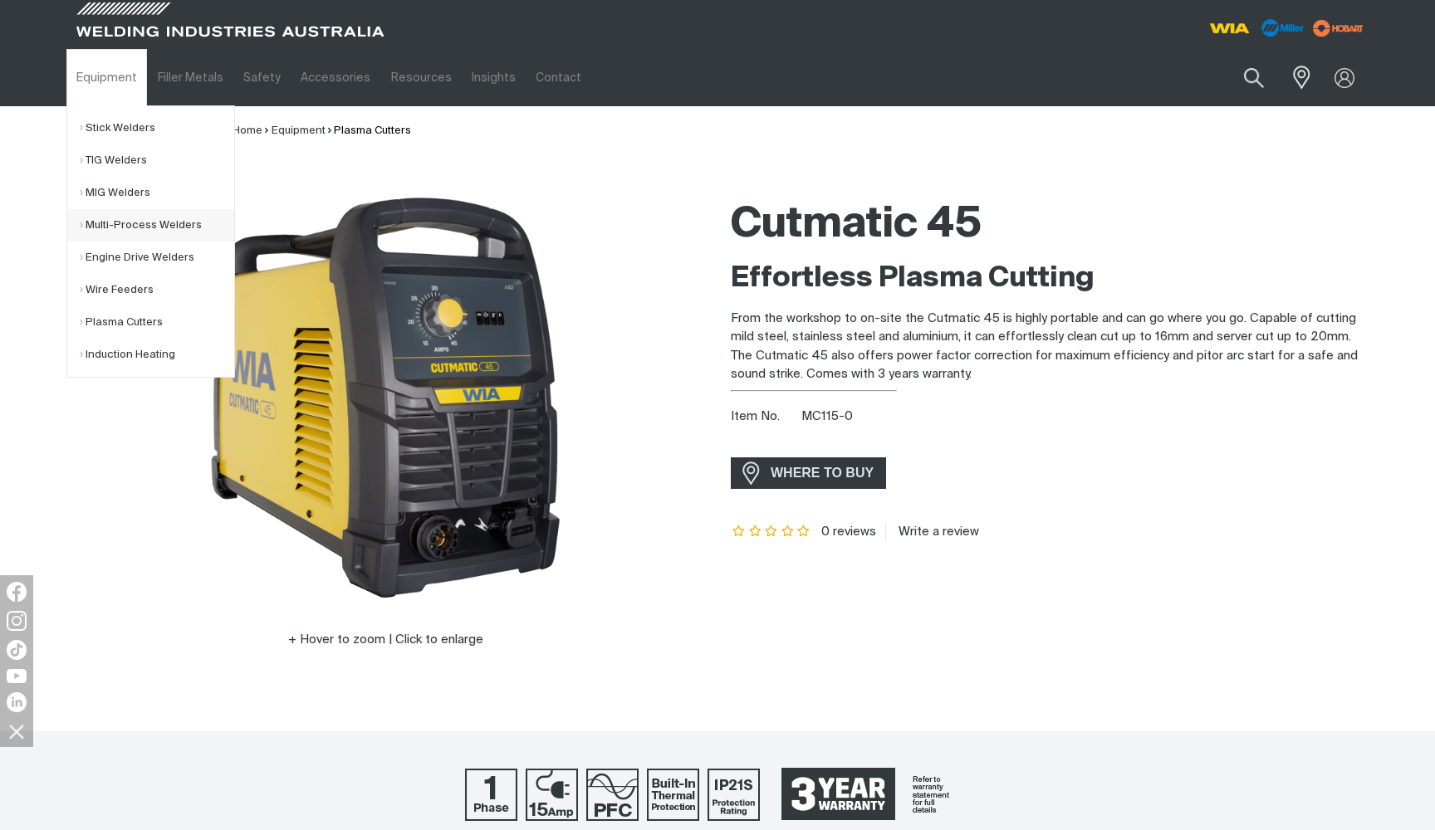
click at [125, 226] on link "Multi-Process Welders" at bounding box center [157, 225] width 154 height 32
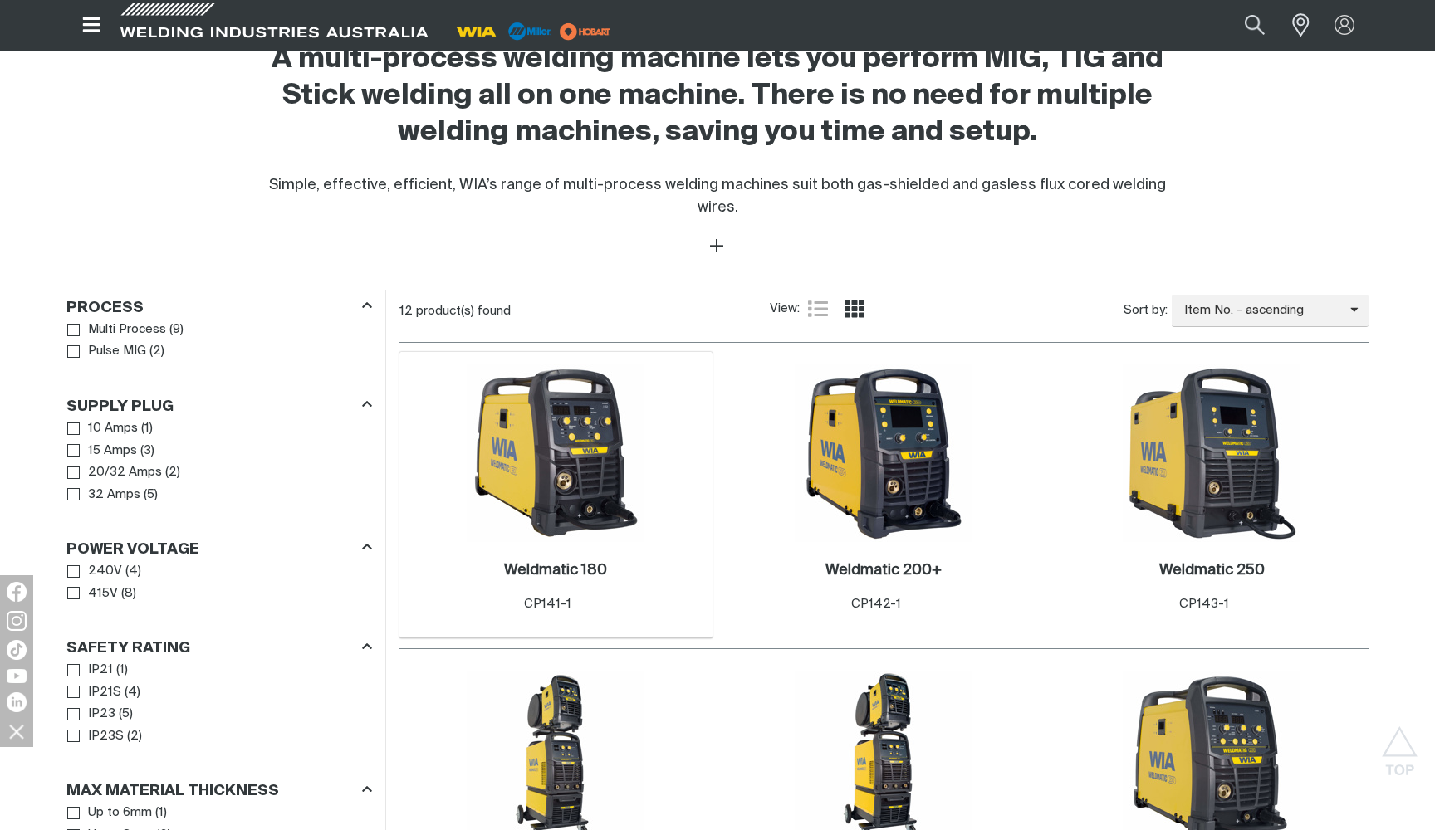
scroll to position [563, 0]
click at [546, 439] on img at bounding box center [556, 453] width 178 height 178
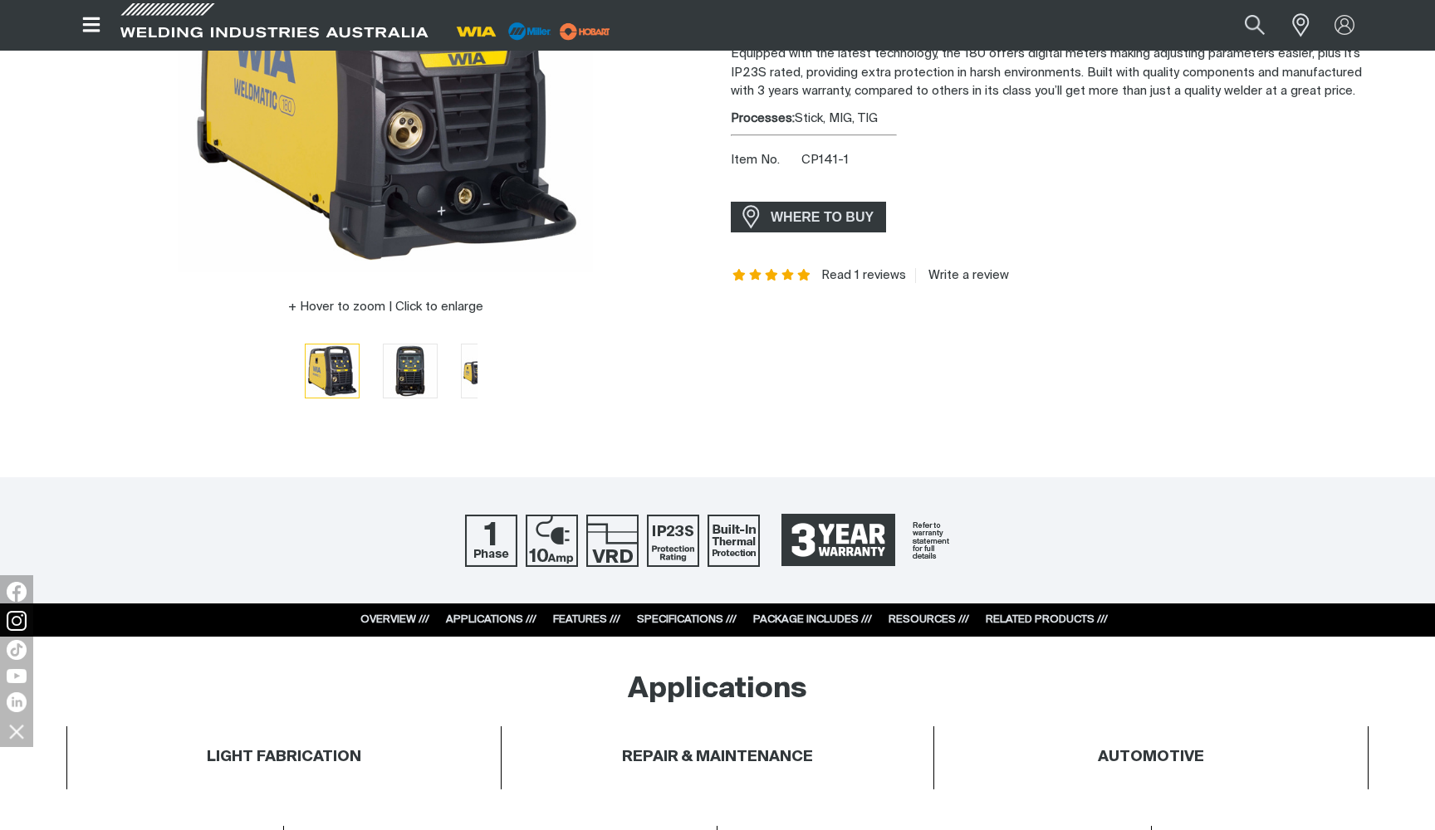
scroll to position [335, 0]
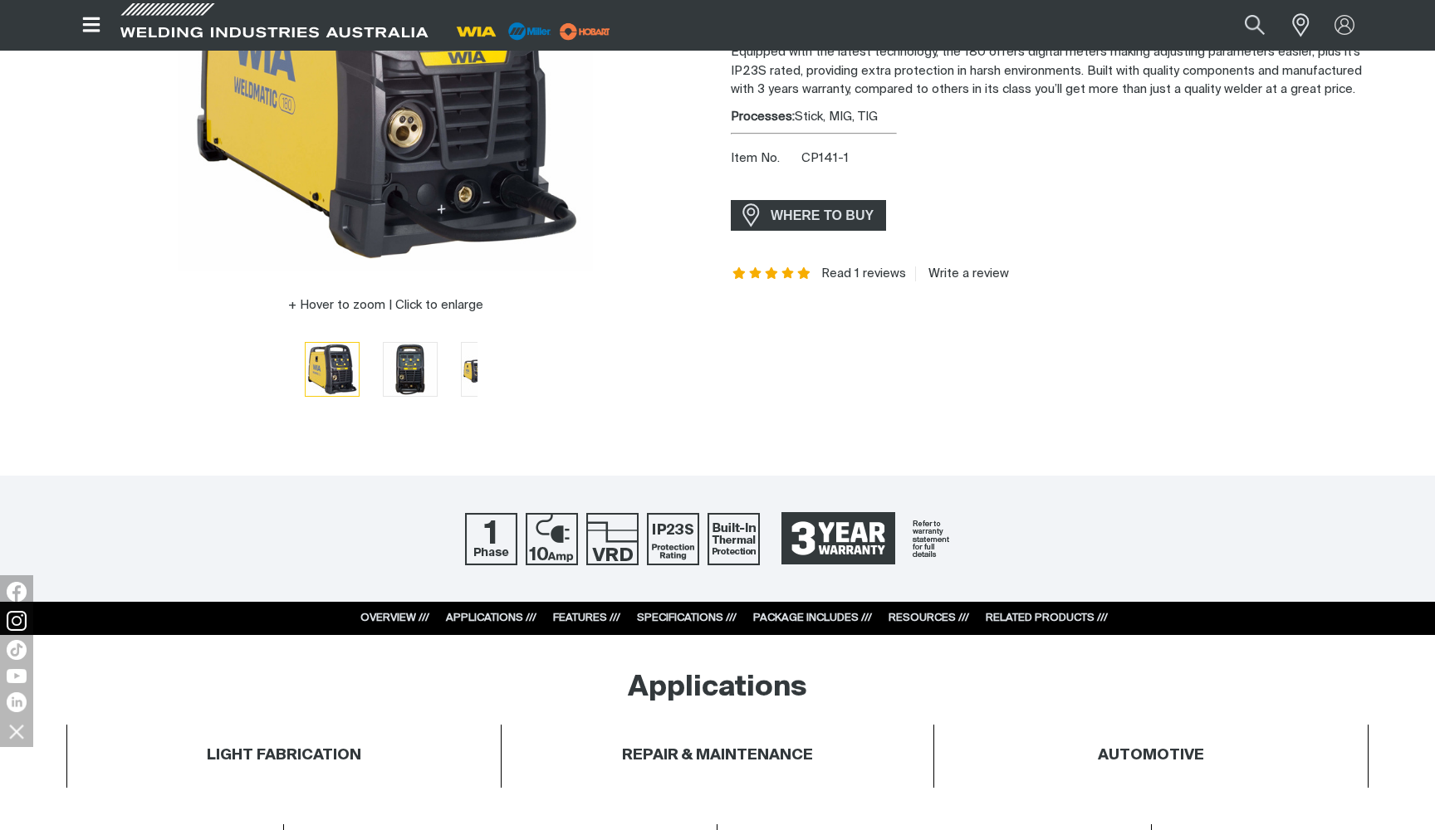
click at [579, 624] on link "FEATURES ///" at bounding box center [586, 618] width 67 height 11
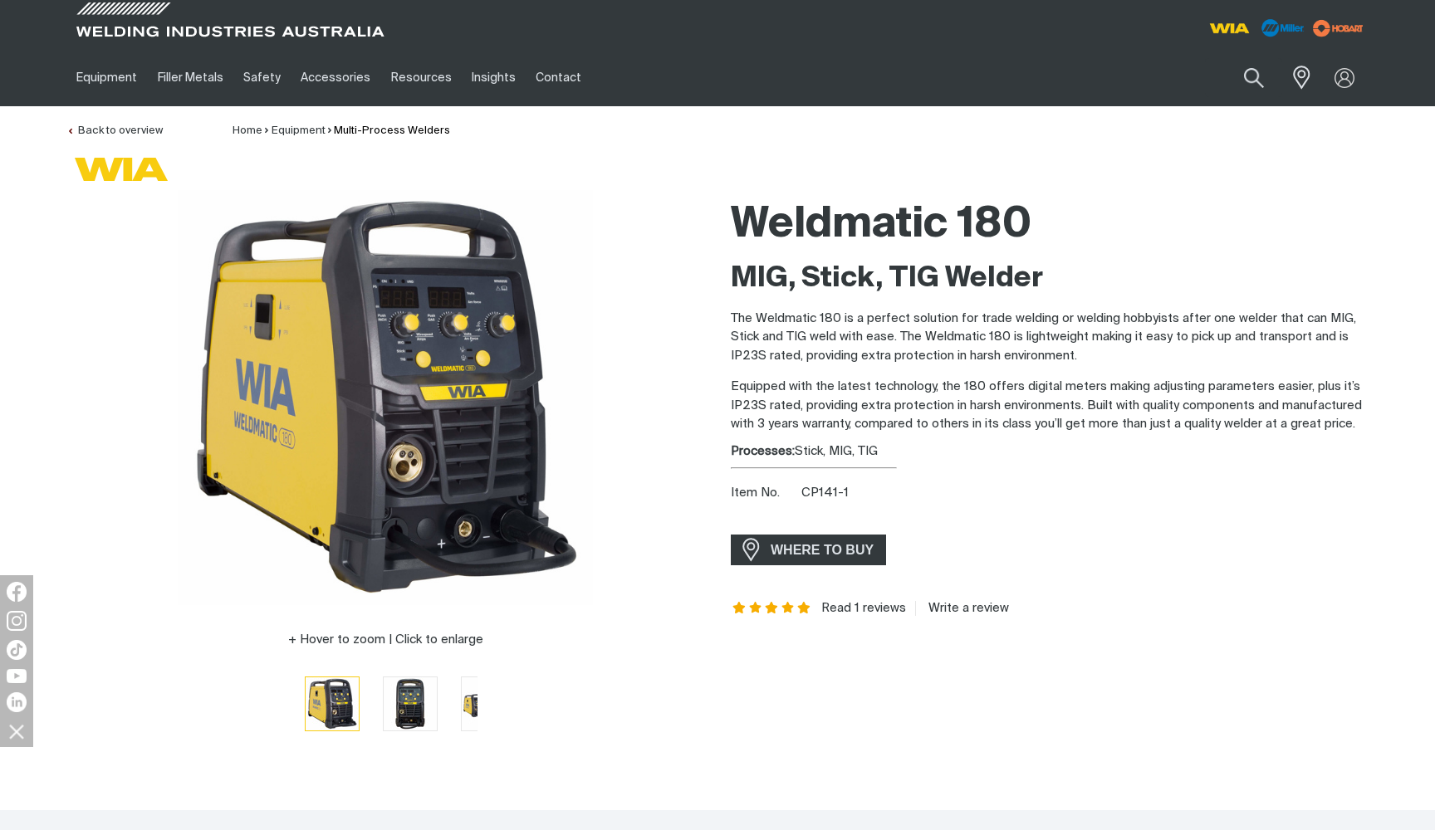
scroll to position [0, 0]
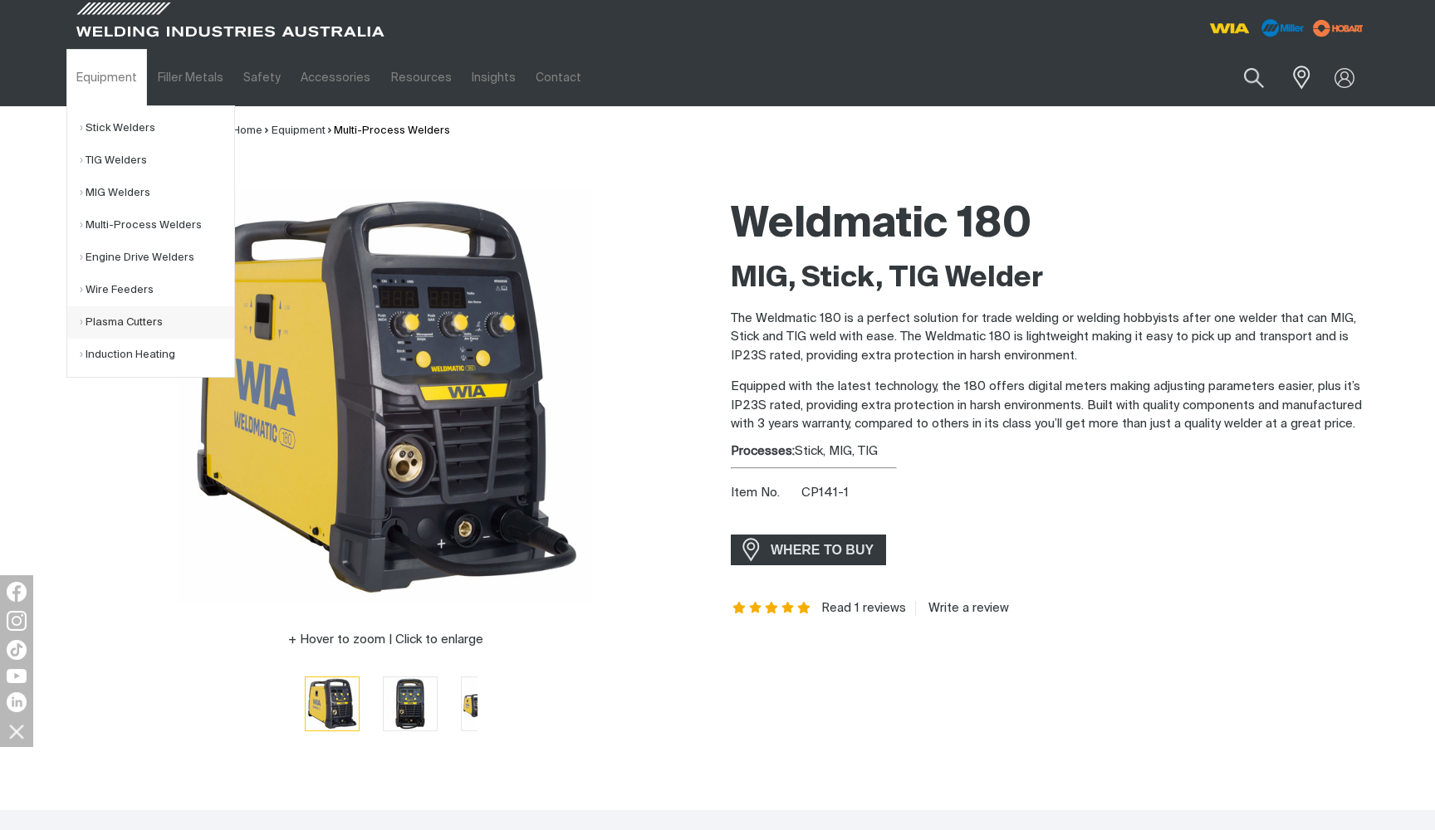
click at [126, 324] on link "Plasma Cutters" at bounding box center [157, 322] width 154 height 32
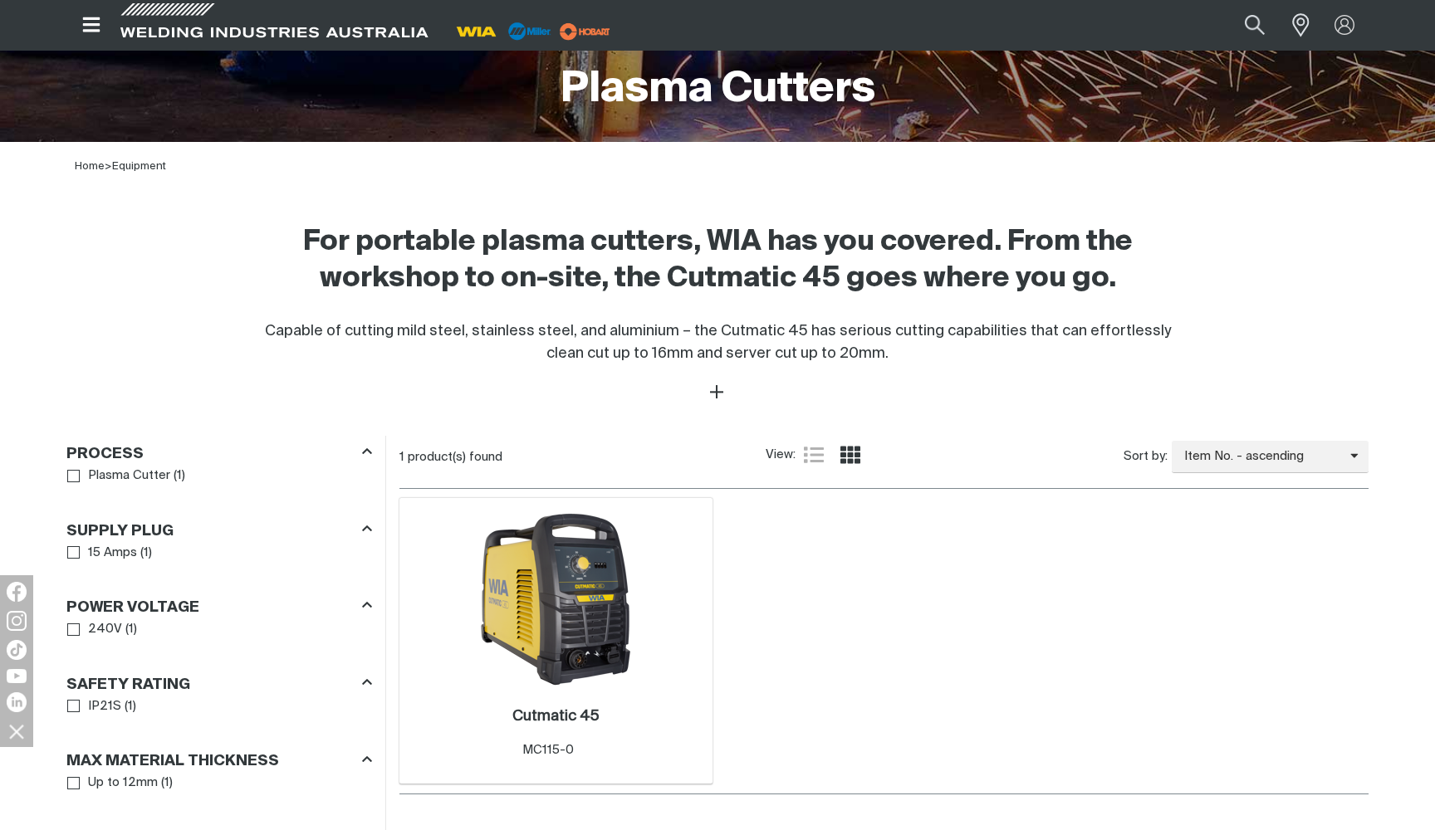
scroll to position [390, 0]
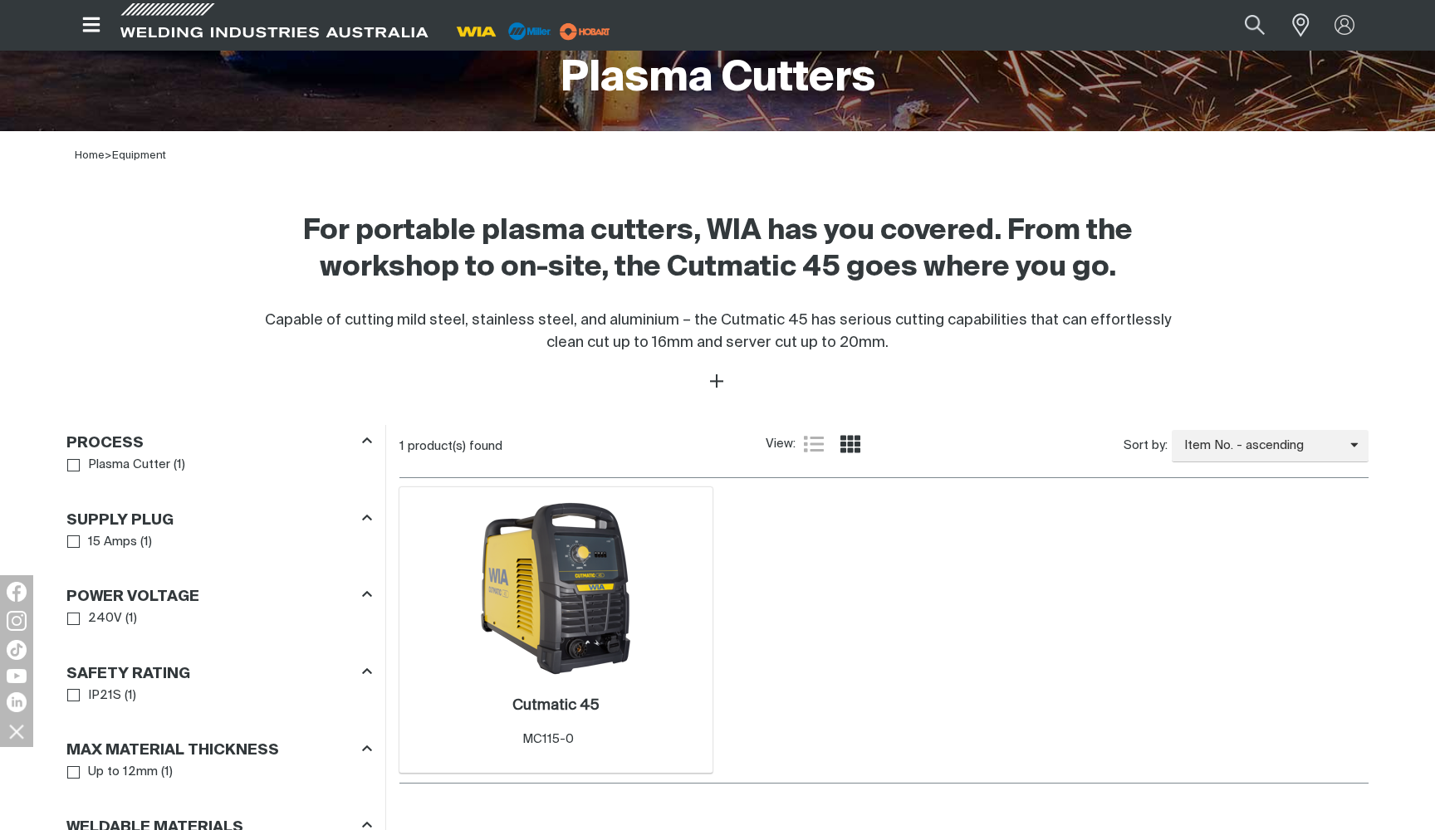
click at [511, 611] on img at bounding box center [556, 589] width 178 height 178
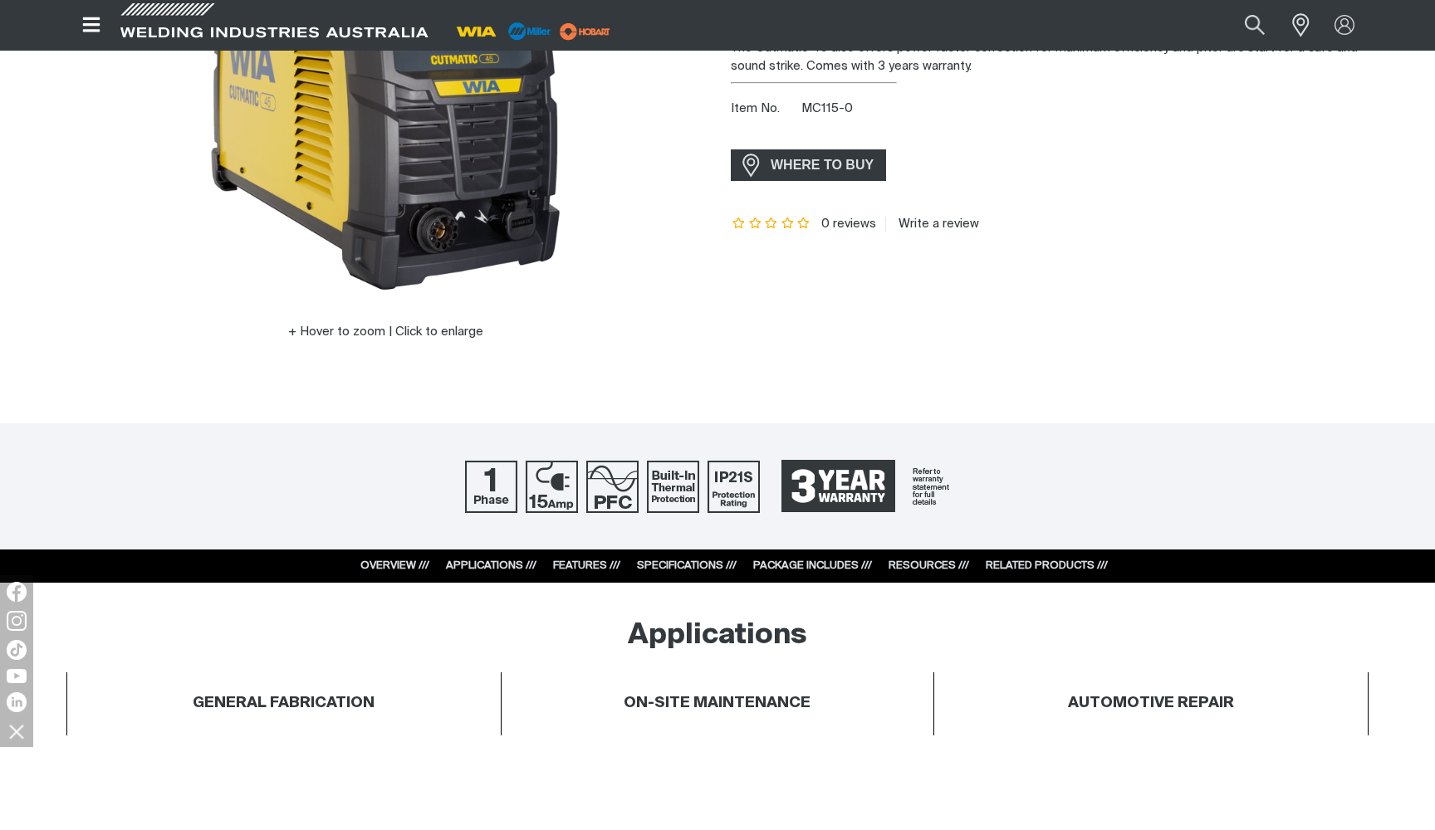
scroll to position [322, 0]
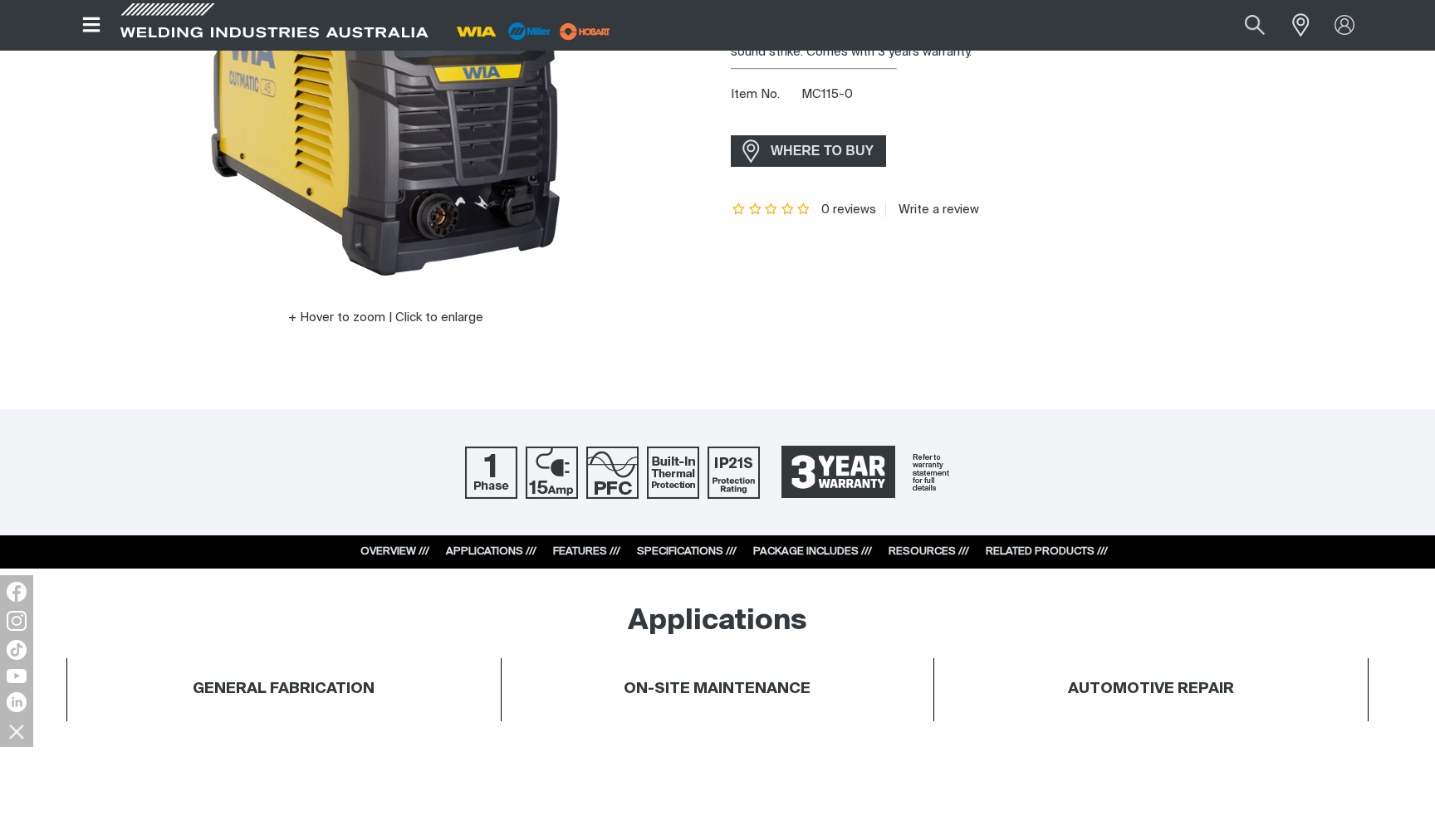
click at [912, 541] on div "OVERVIEW /// APPLICATIONS /// FEATURES /// SPECIFICATIONS /// PACKAGE INCLUDES …" at bounding box center [717, 552] width 781 height 33
click at [913, 551] on link "RESOURCES ///" at bounding box center [928, 551] width 81 height 11
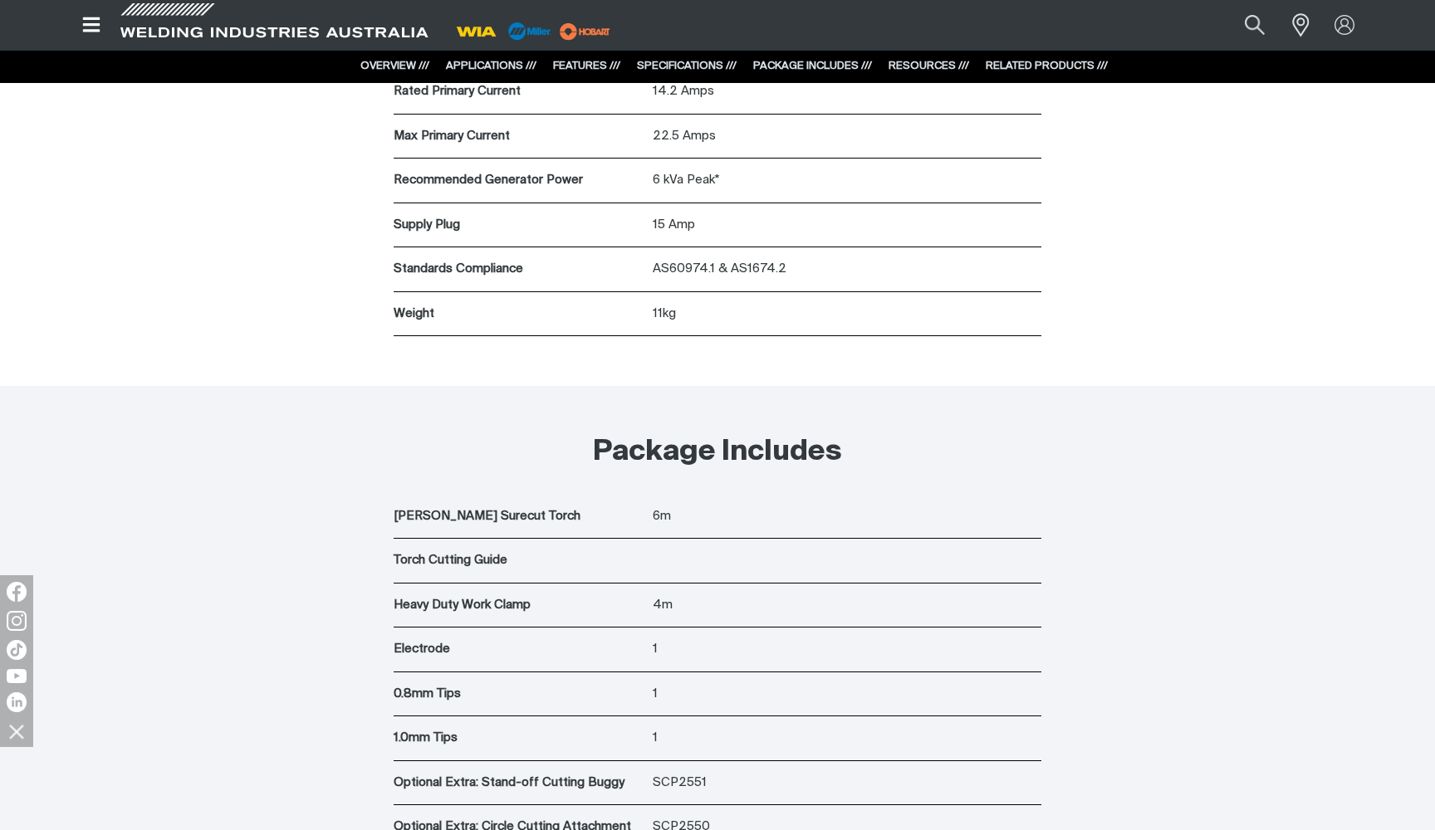
scroll to position [5339, 0]
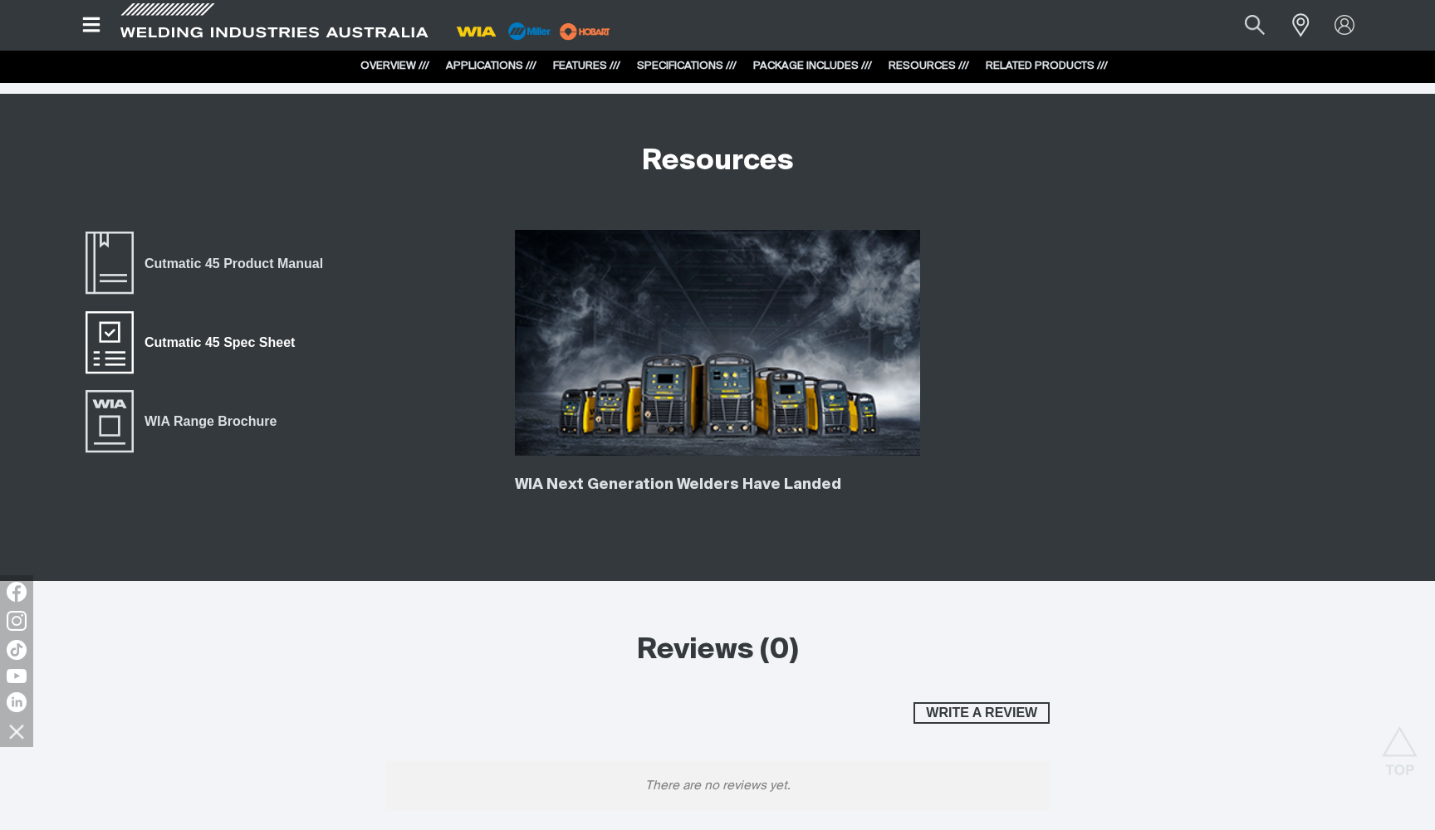
click at [276, 344] on span "Cutmatic 45 Spec Sheet" at bounding box center [220, 343] width 172 height 22
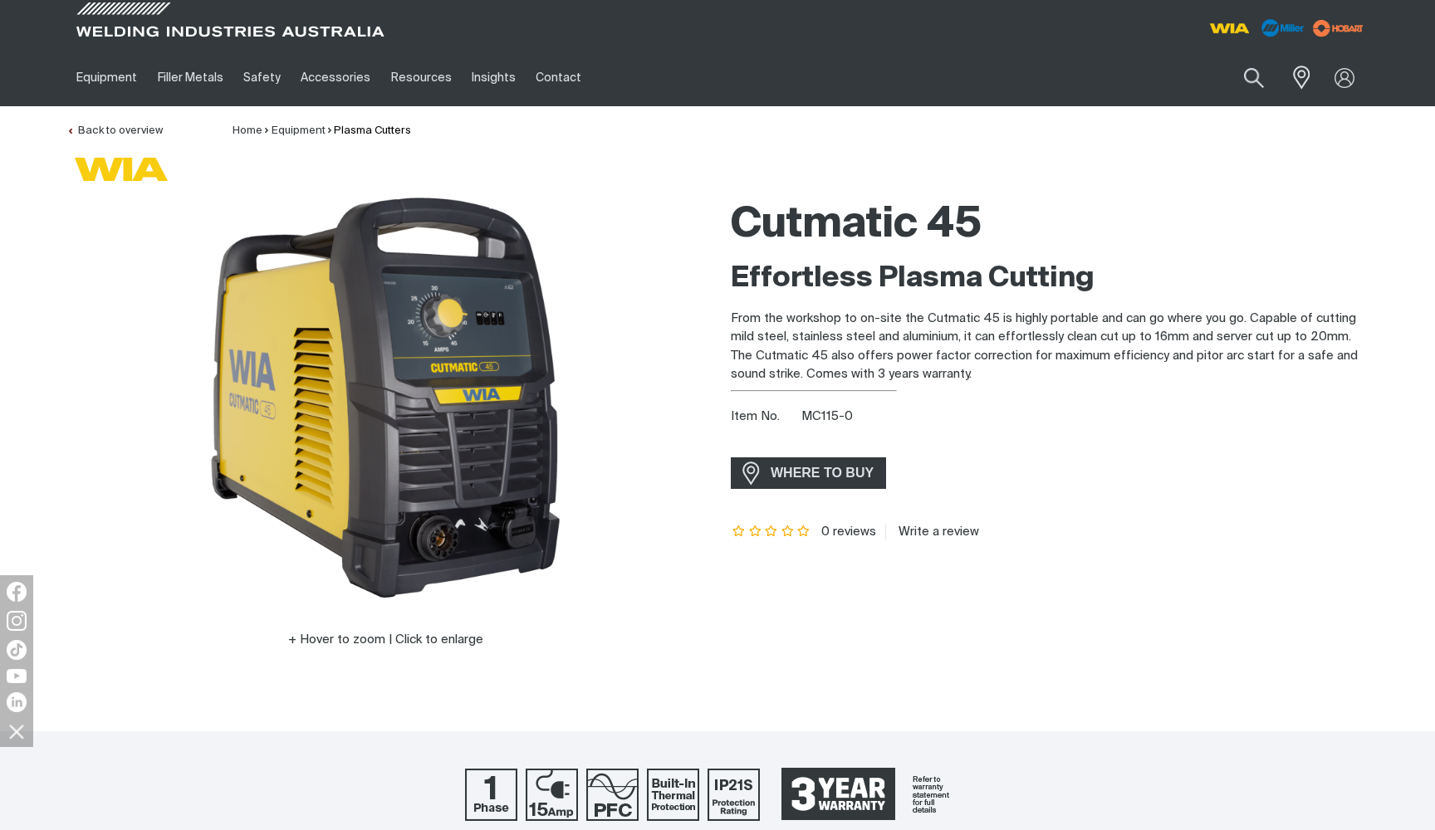
scroll to position [0, 0]
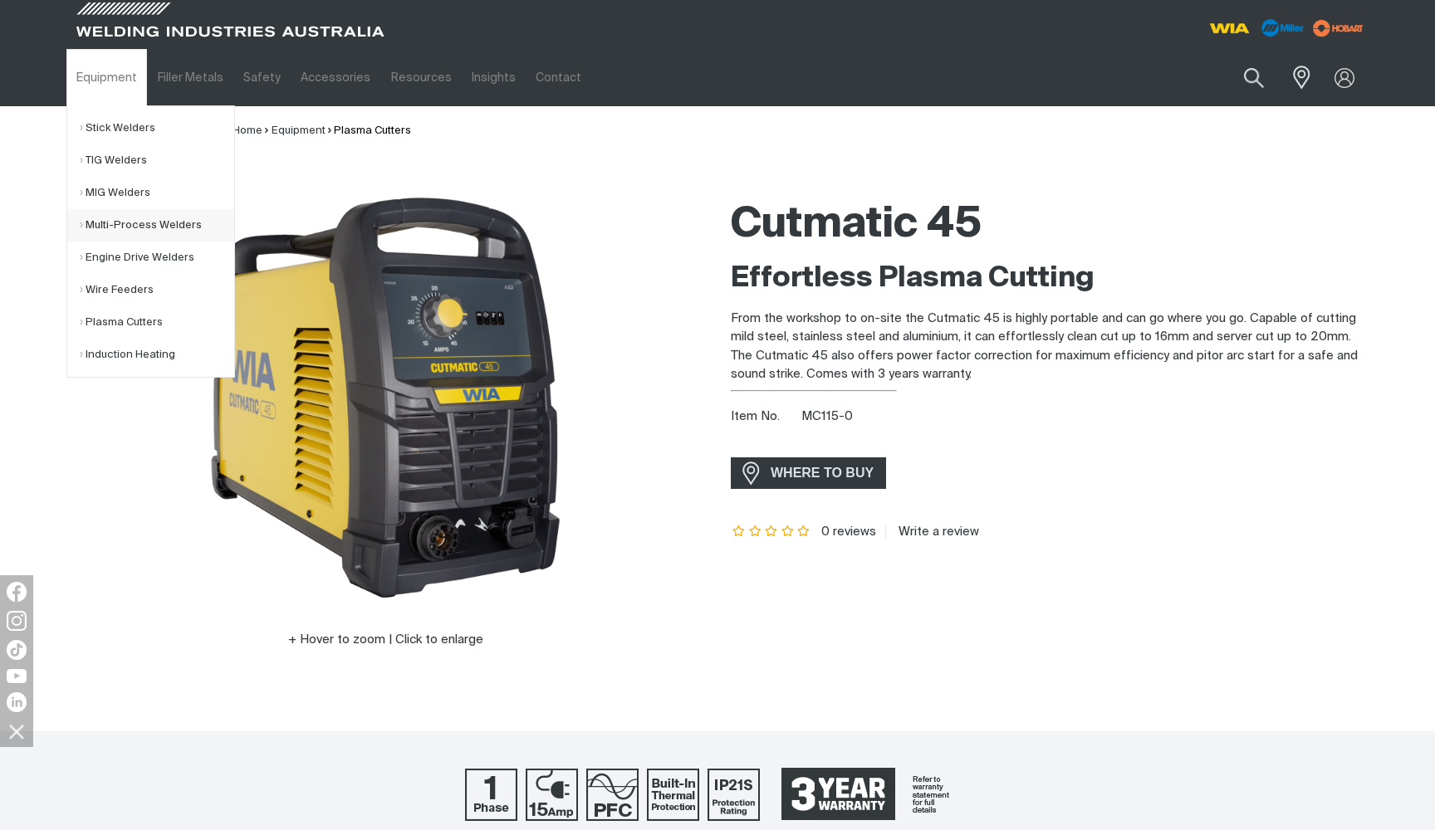
click at [123, 230] on link "Multi-Process Welders" at bounding box center [157, 225] width 154 height 32
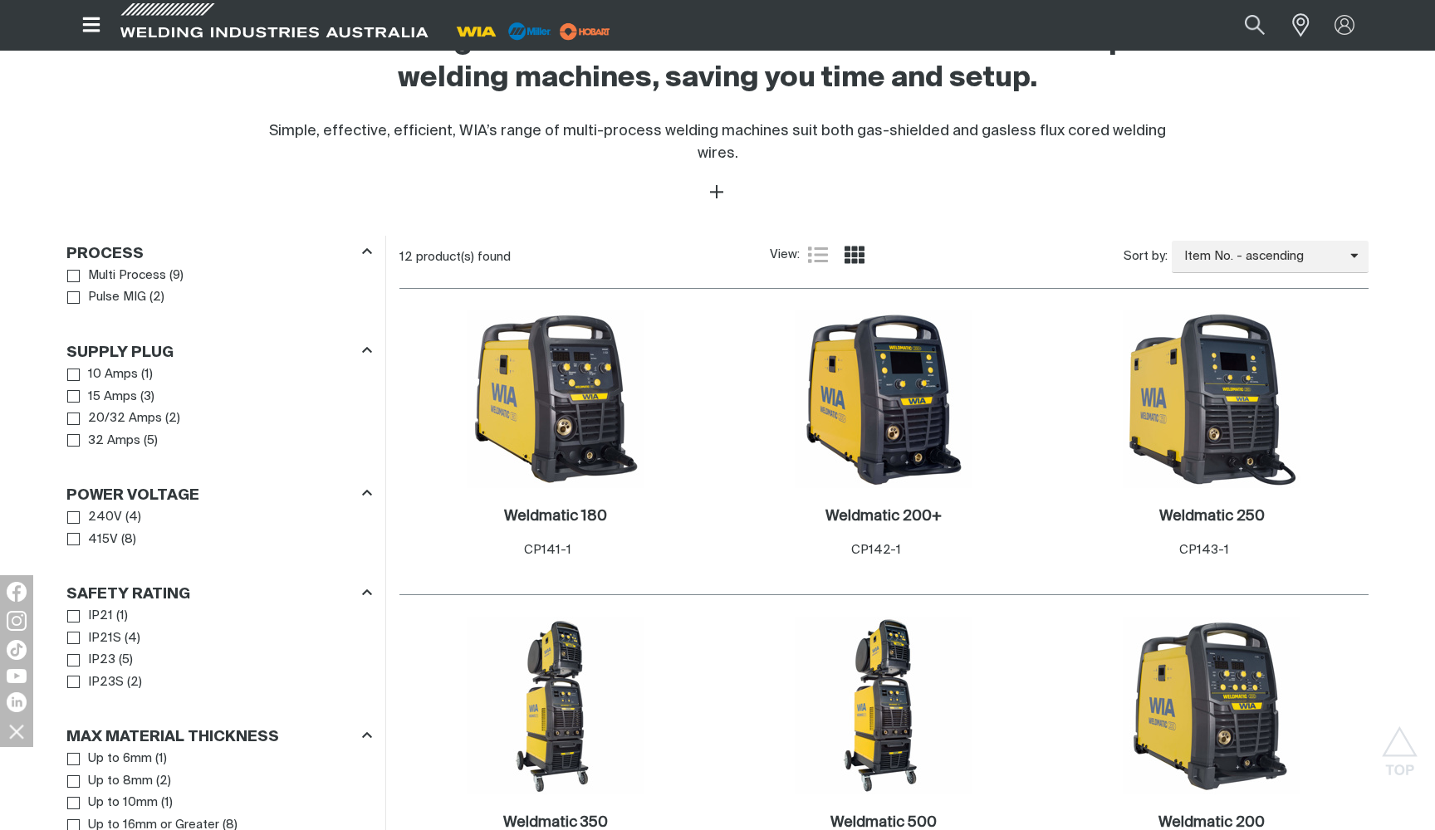
scroll to position [626, 0]
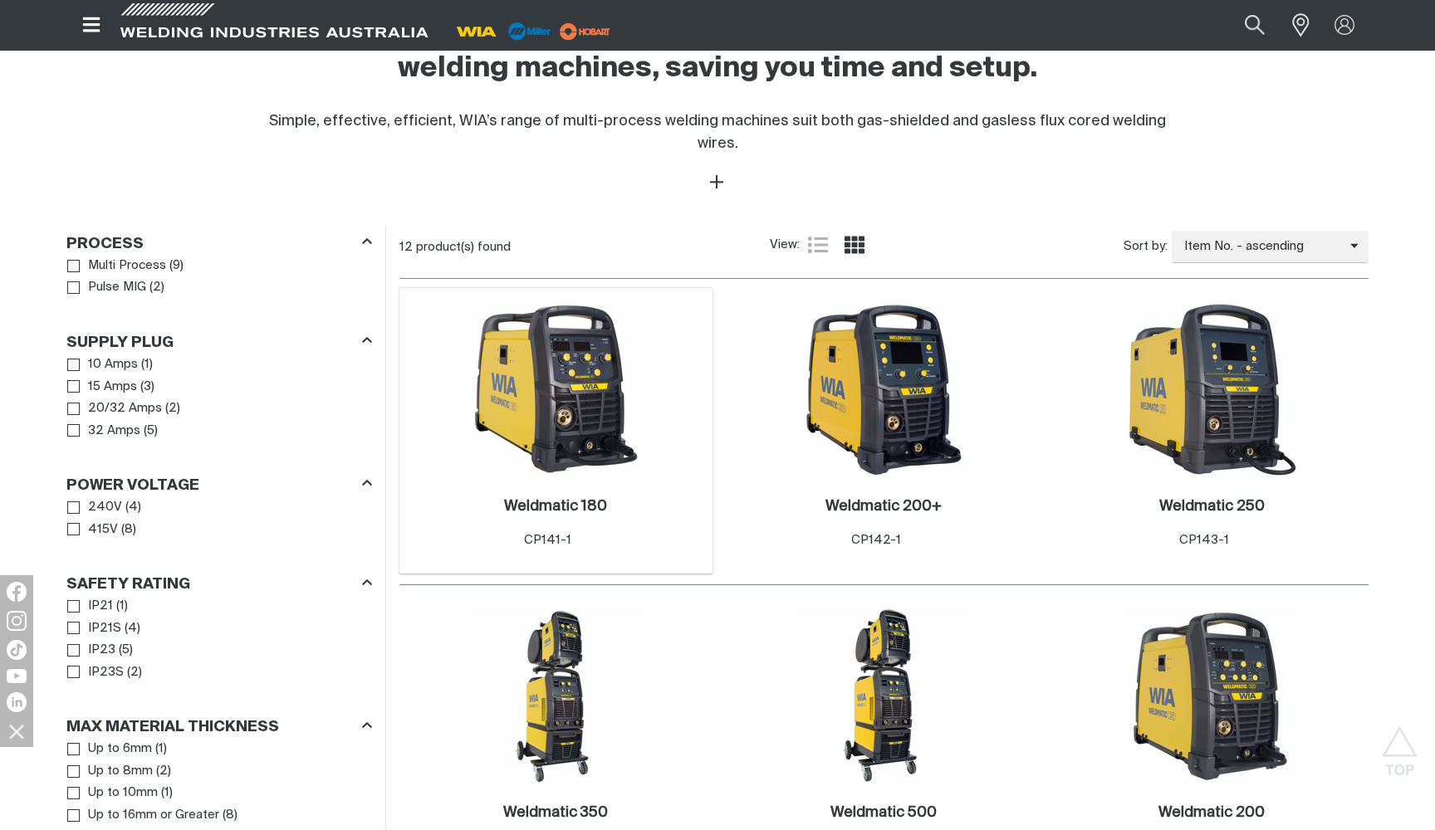
click at [543, 418] on img at bounding box center [556, 390] width 178 height 178
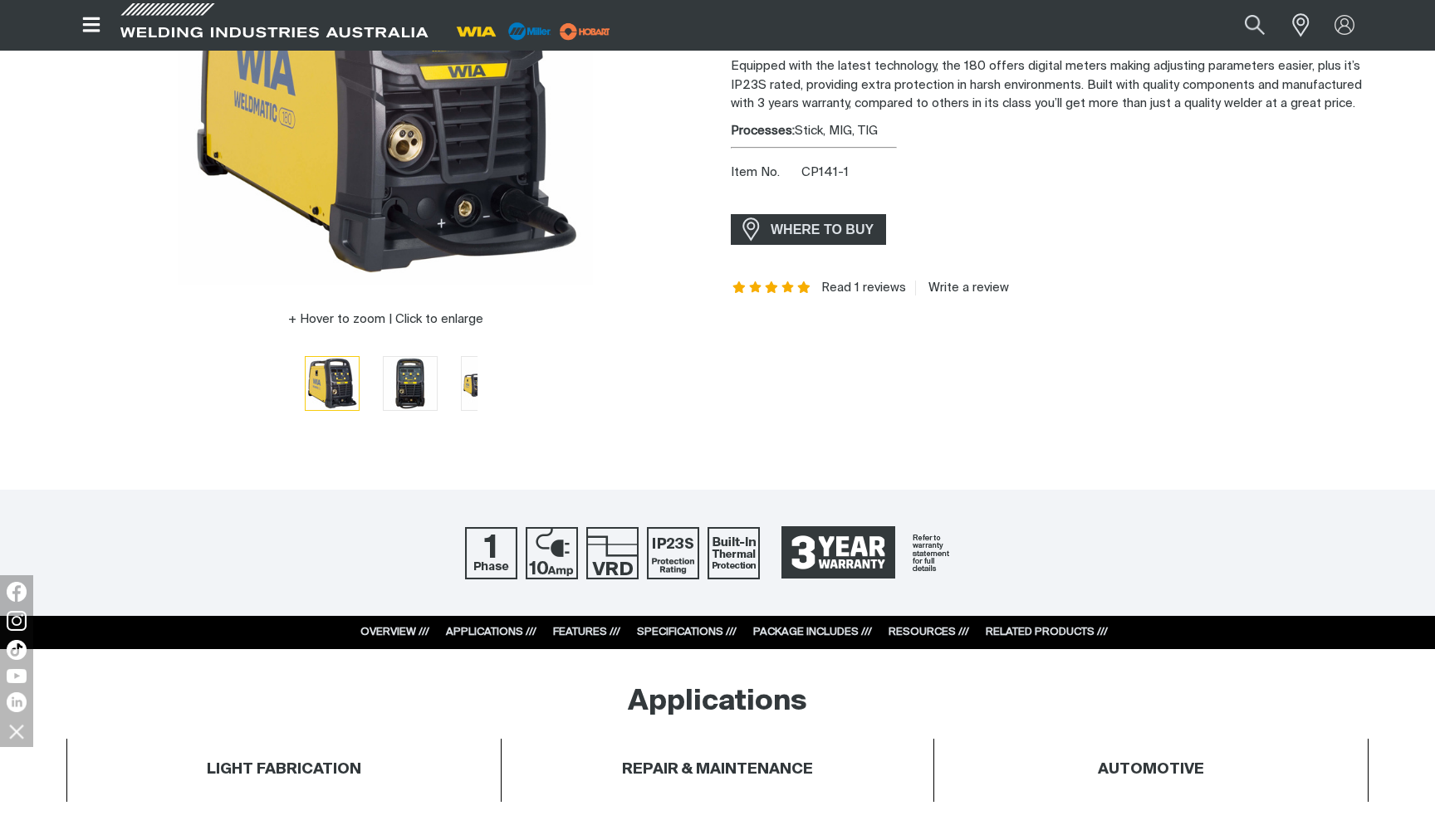
scroll to position [321, 0]
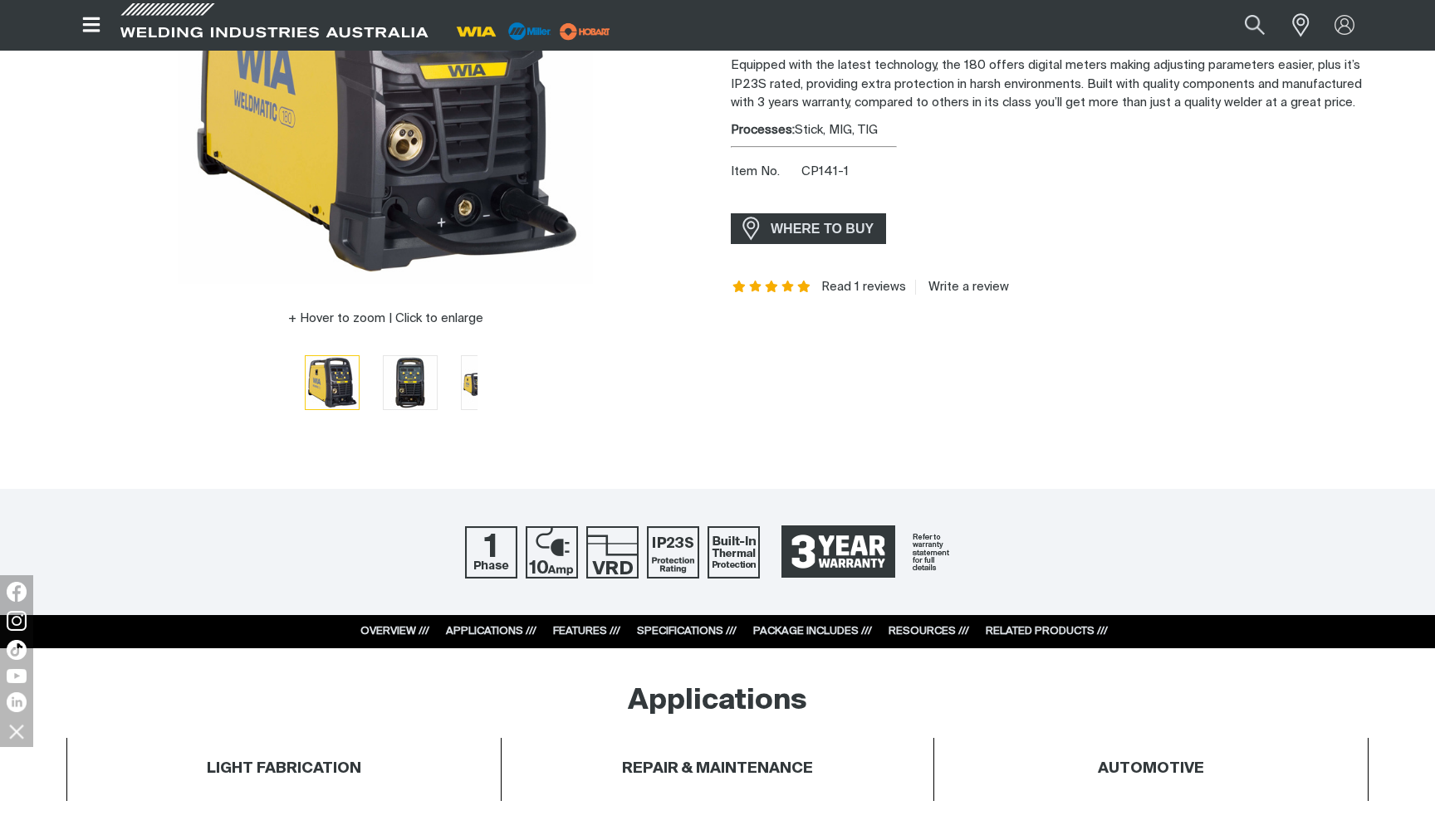
click at [957, 634] on link "RESOURCES ///" at bounding box center [928, 631] width 81 height 11
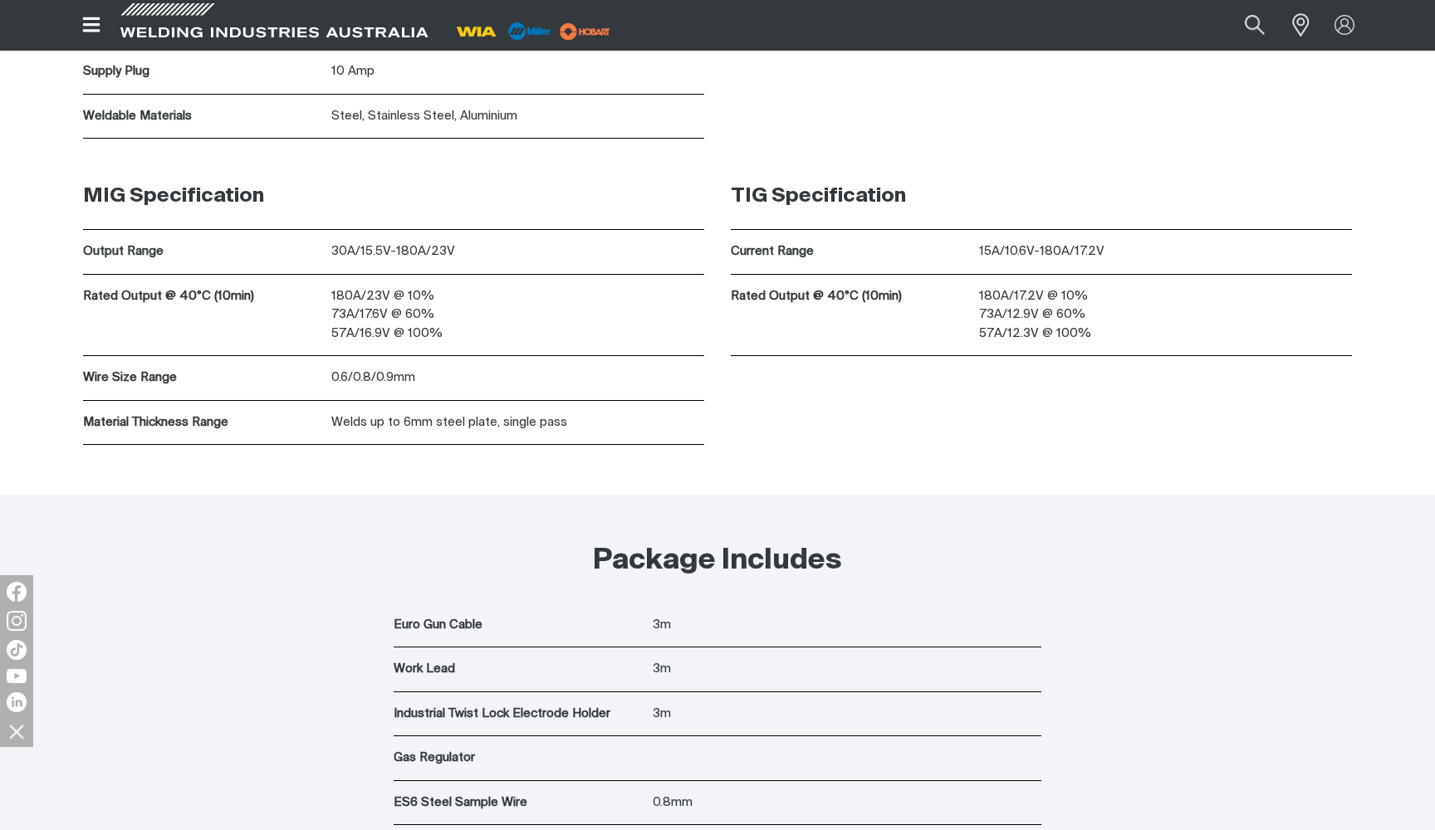
scroll to position [6369, 0]
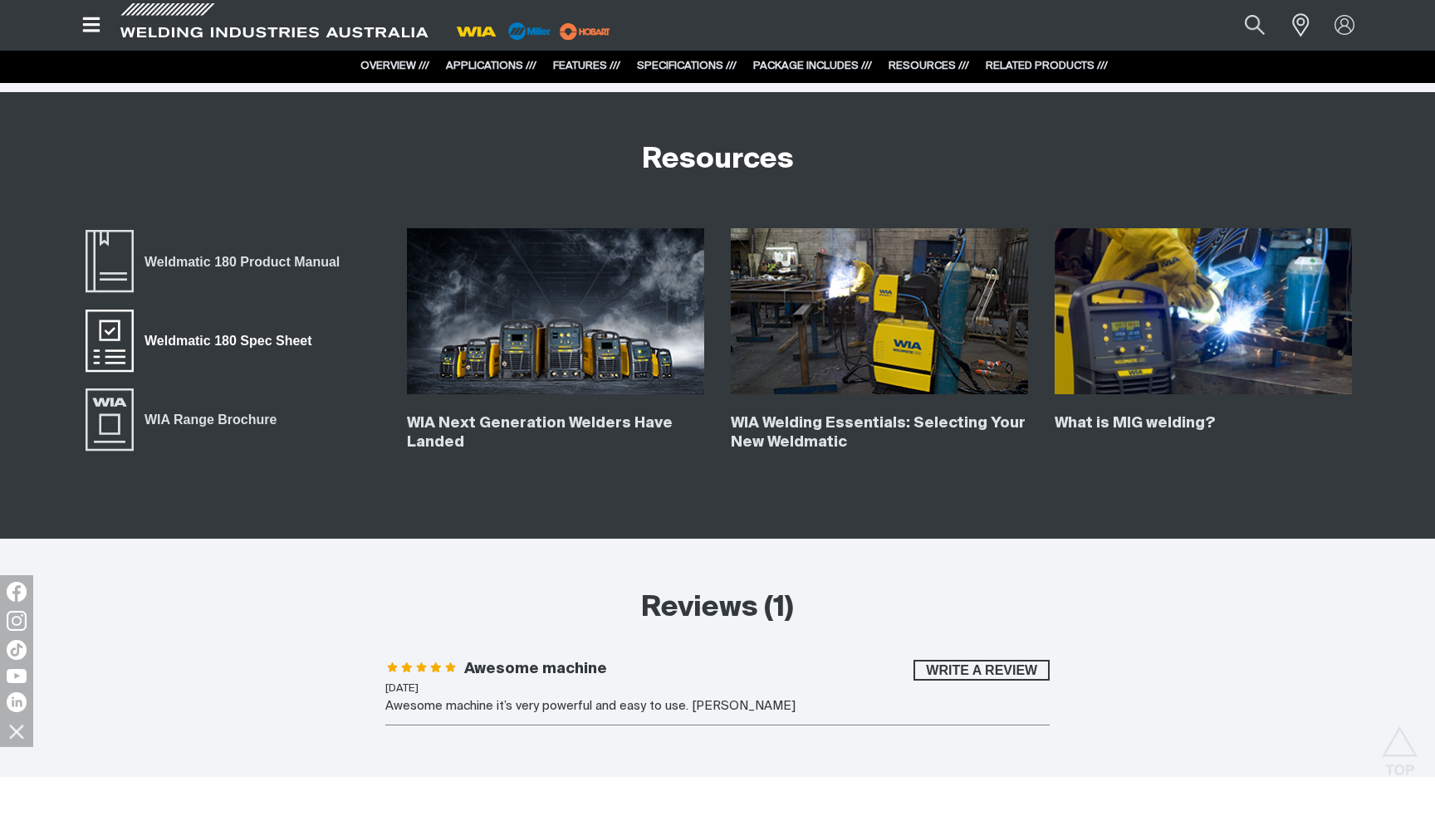
click at [281, 334] on span "Weldmatic 180 Spec Sheet" at bounding box center [228, 341] width 188 height 22
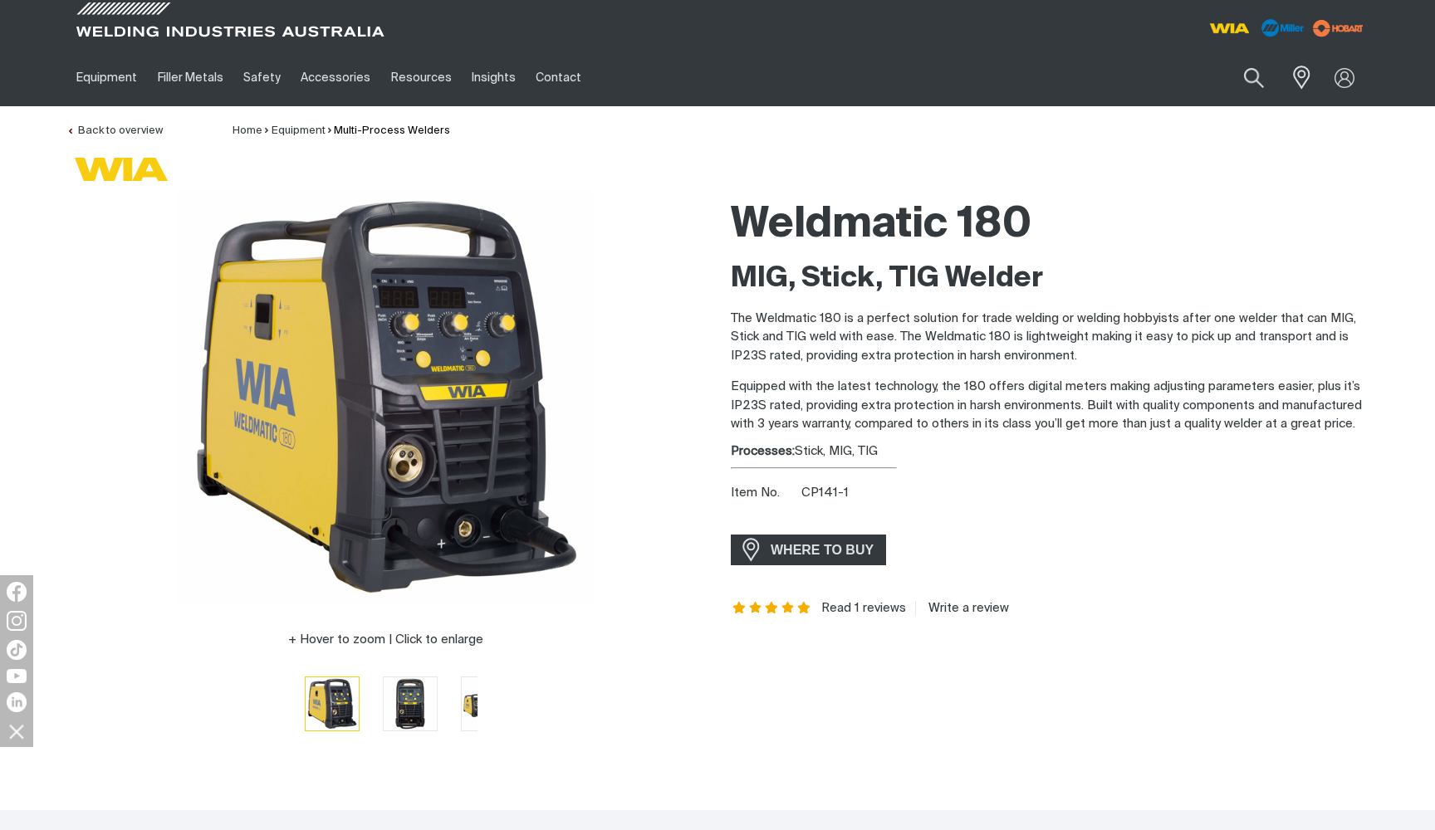
scroll to position [0, 0]
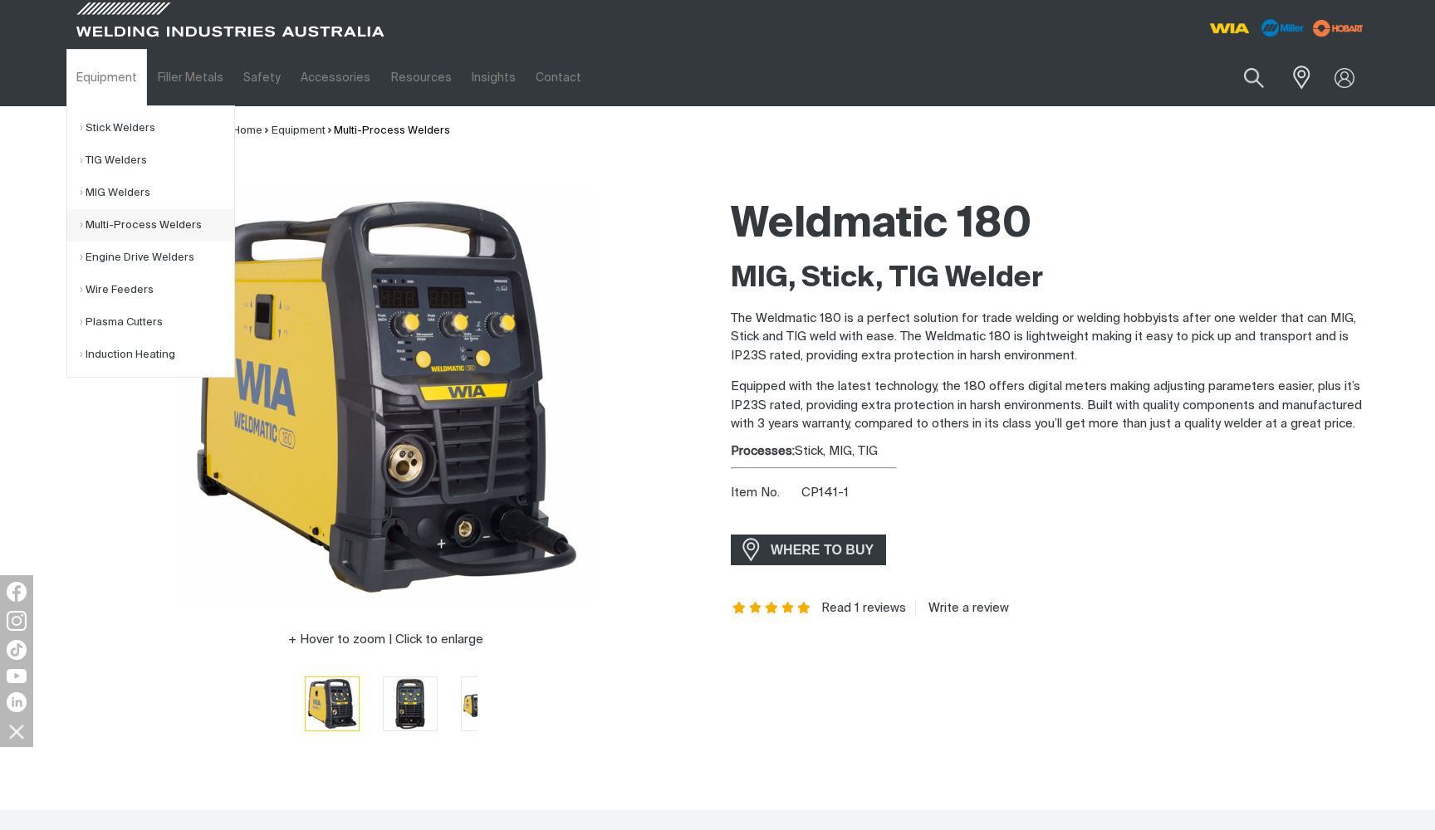
click at [122, 229] on link "Multi-Process Welders" at bounding box center [157, 225] width 154 height 32
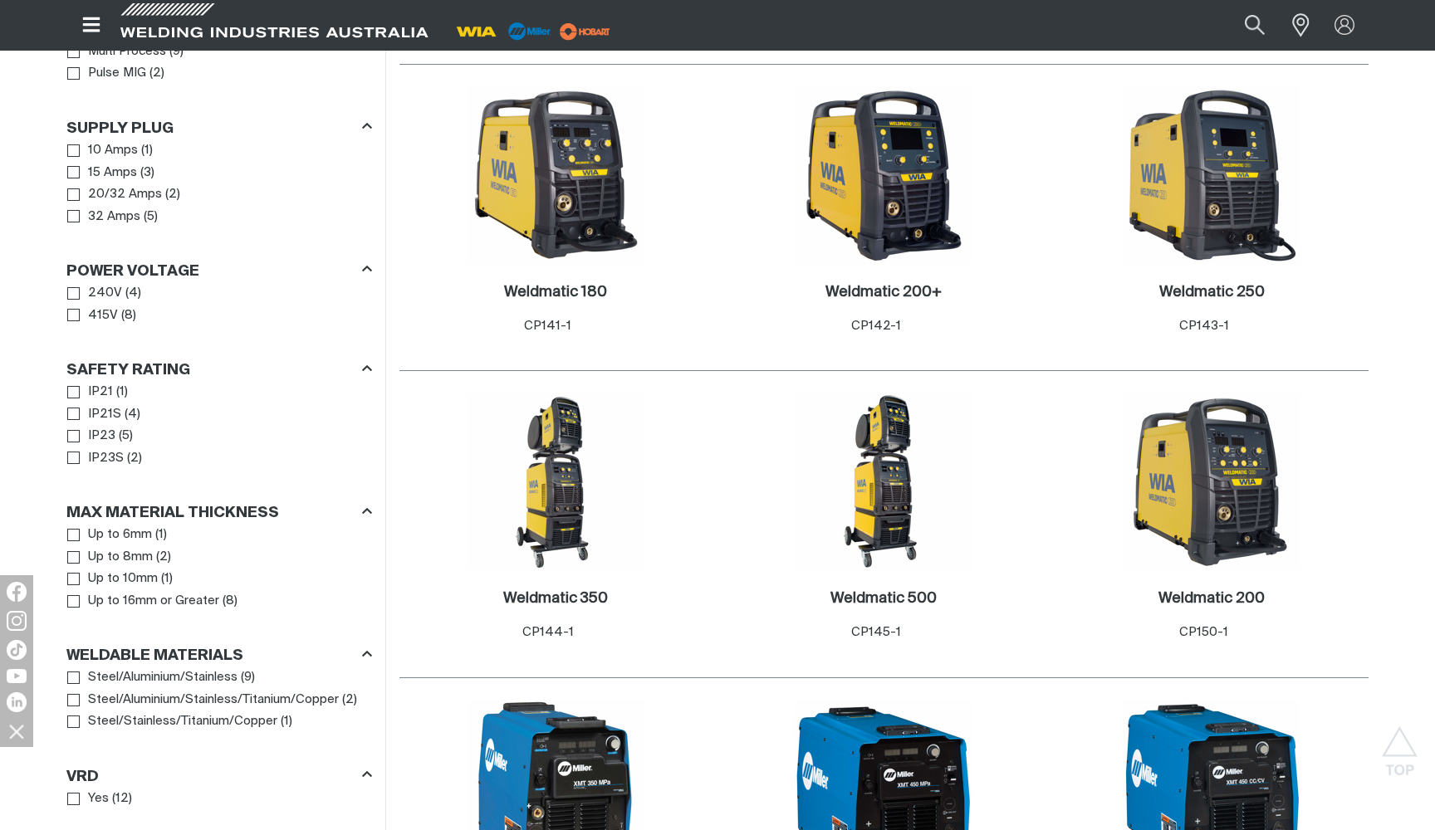
scroll to position [842, 0]
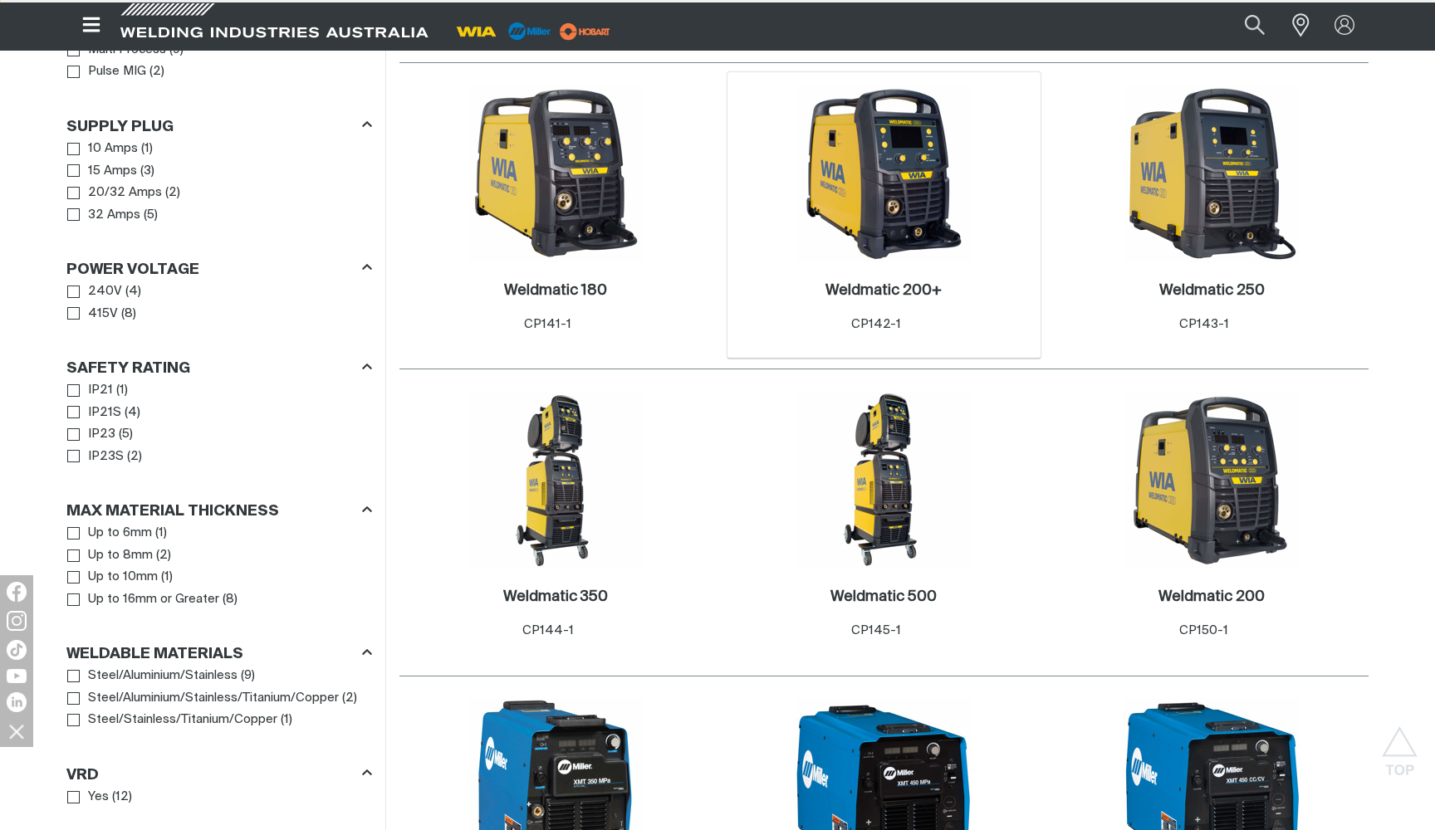
click at [898, 192] on img at bounding box center [884, 174] width 178 height 178
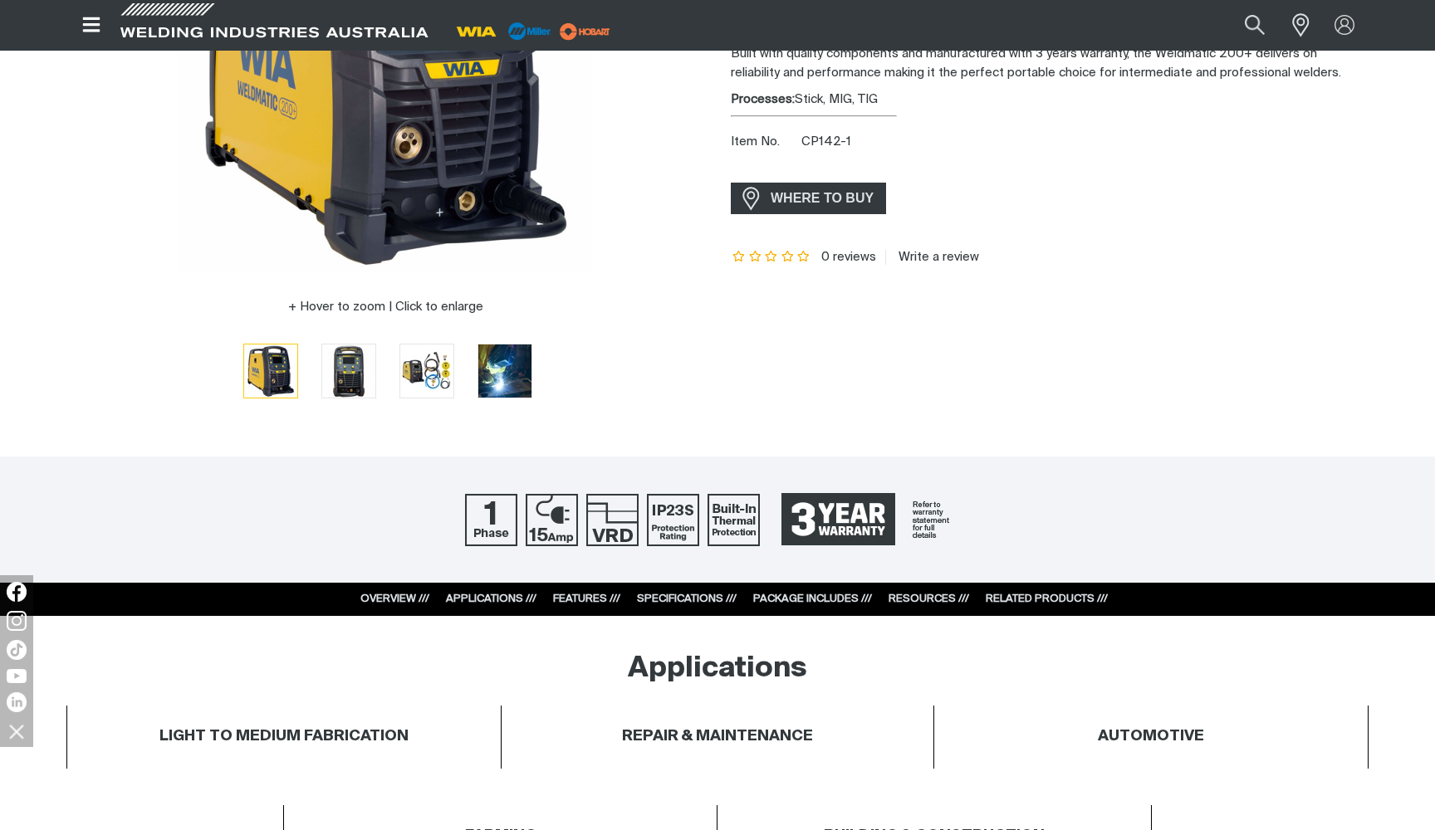
scroll to position [339, 0]
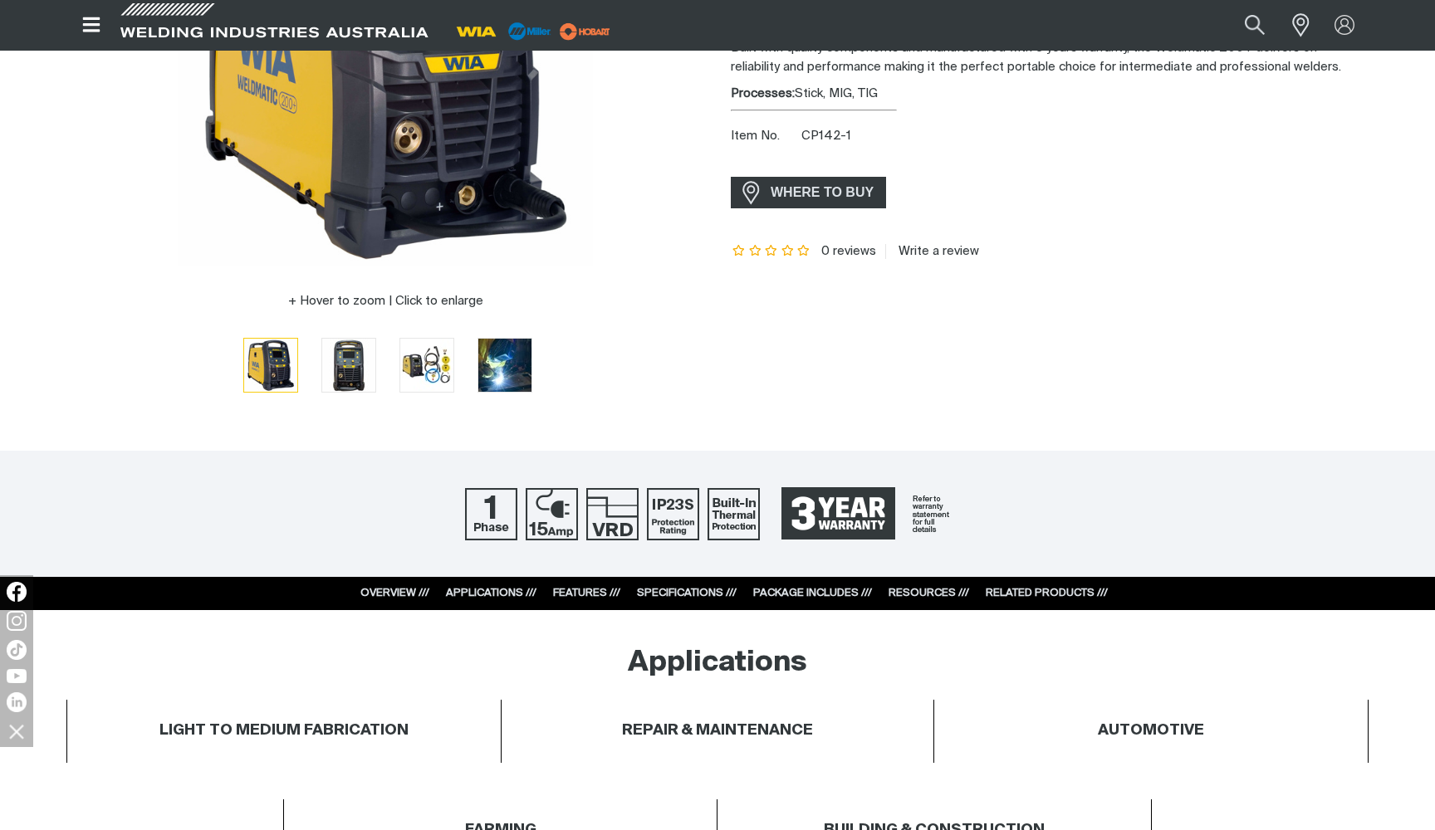
click at [948, 599] on link "RESOURCES ///" at bounding box center [928, 593] width 81 height 11
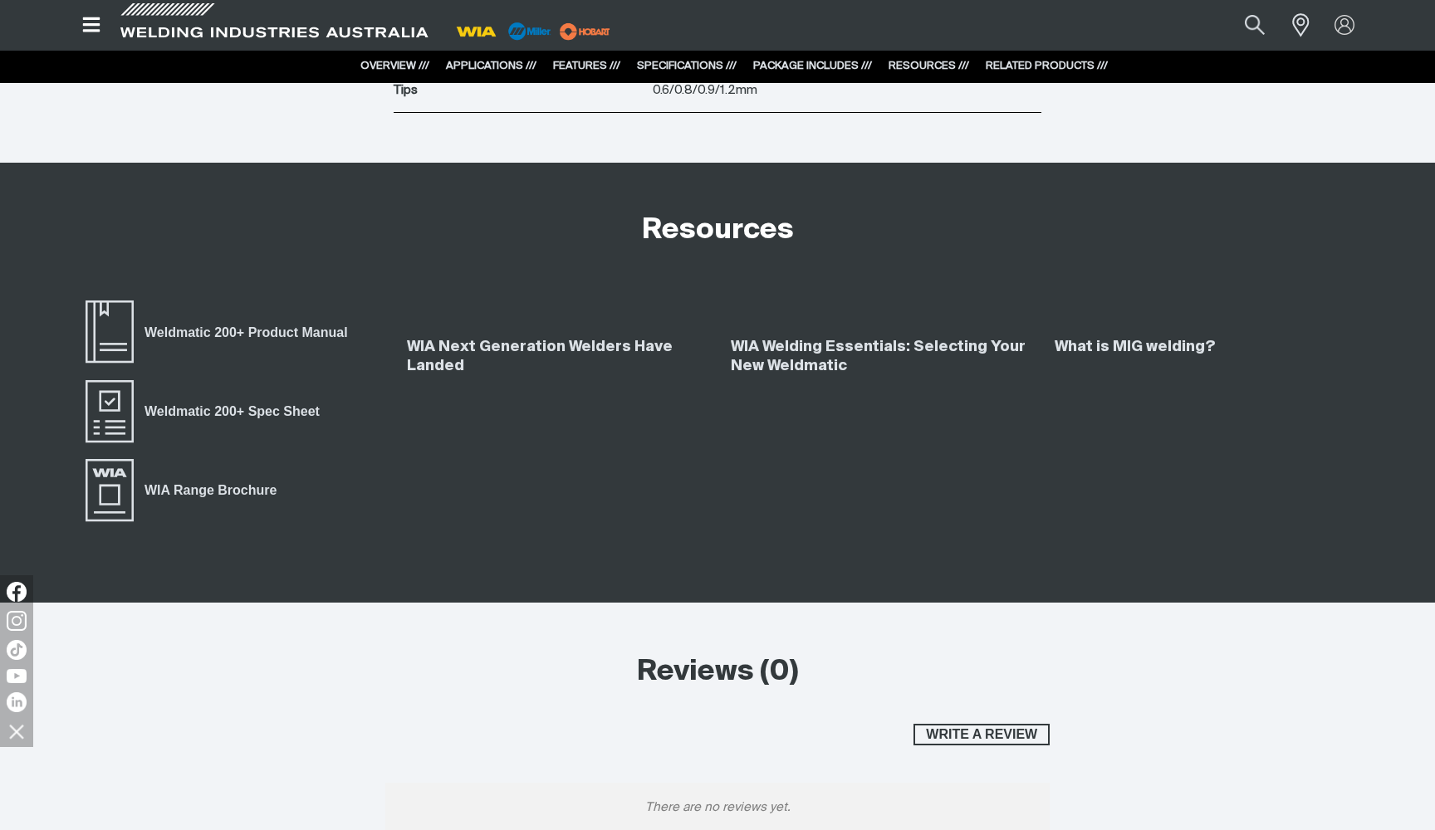
scroll to position [7155, 0]
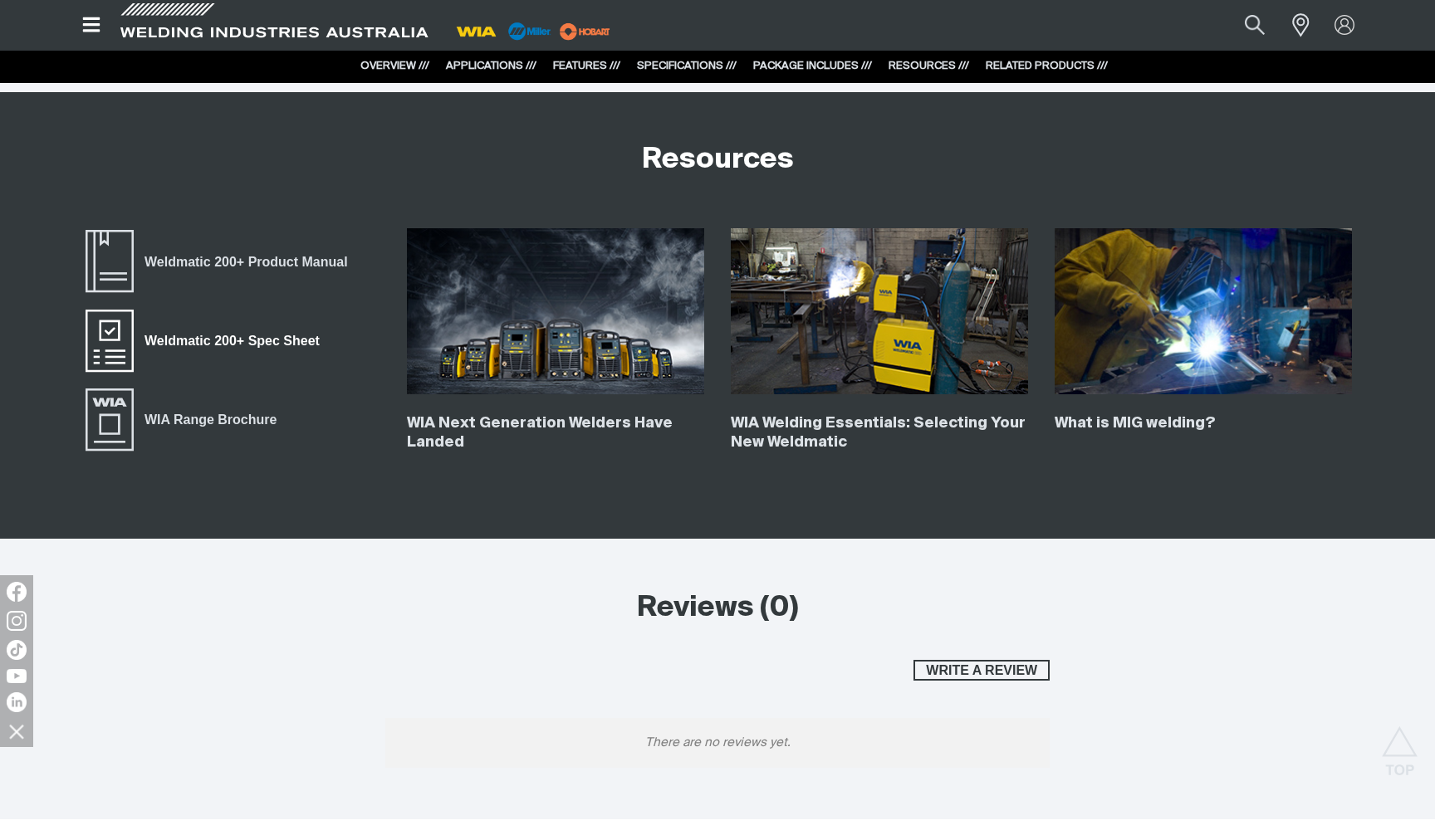
click at [262, 334] on span "Weldmatic 200+ Spec Sheet" at bounding box center [232, 341] width 197 height 22
